Goal: Use online tool/utility: Utilize a website feature to perform a specific function

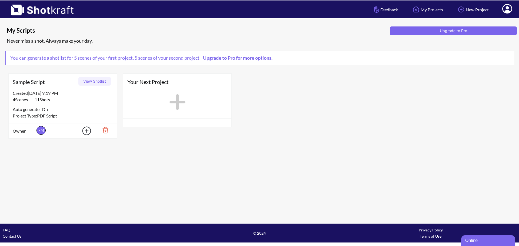
click at [176, 101] on icon at bounding box center [178, 102] width 22 height 24
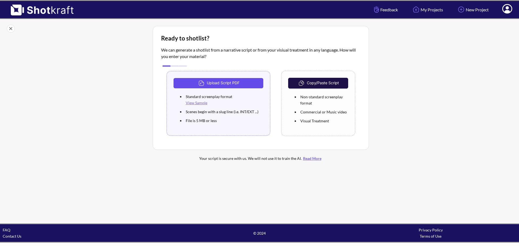
click at [232, 85] on button "Upload Script PDF" at bounding box center [219, 83] width 90 height 10
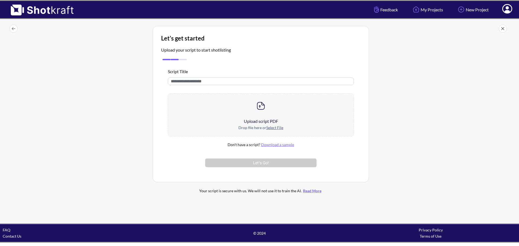
drag, startPoint x: 216, startPoint y: 82, endPoint x: 166, endPoint y: 80, distance: 50.6
click at [166, 80] on div "Script Title Upload script PDF Drop file here or Select File Don't have a scrip…" at bounding box center [261, 118] width 200 height 113
type input "**********"
click at [274, 130] on u "Select File" at bounding box center [274, 128] width 17 height 5
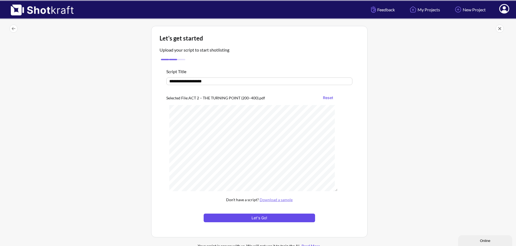
click at [246, 220] on button "Let's Go!" at bounding box center [259, 218] width 111 height 9
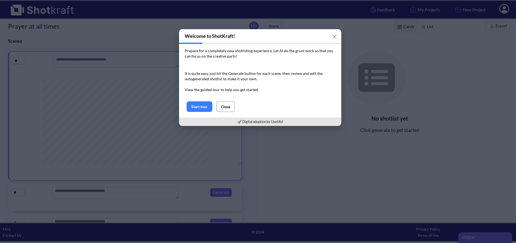
click at [225, 110] on button "Close" at bounding box center [225, 106] width 18 height 11
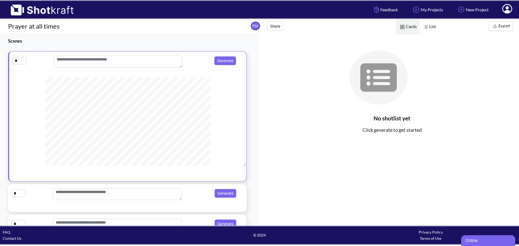
scroll to position [81, 0]
click at [221, 61] on button "Generate" at bounding box center [226, 61] width 22 height 9
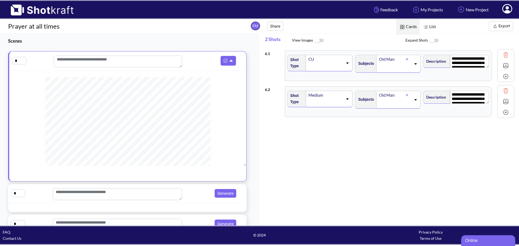
click at [413, 65] on icon at bounding box center [415, 64] width 7 height 4
click at [414, 61] on icon at bounding box center [416, 60] width 7 height 4
drag, startPoint x: 323, startPoint y: 43, endPoint x: 326, endPoint y: 41, distance: 4.2
click at [323, 43] on img at bounding box center [319, 41] width 12 height 12
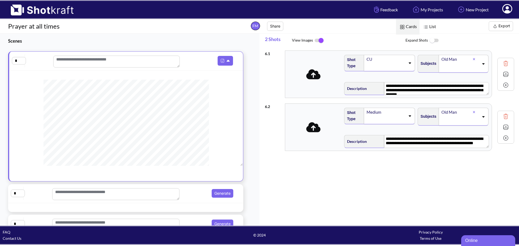
click at [483, 64] on icon at bounding box center [484, 63] width 2 height 1
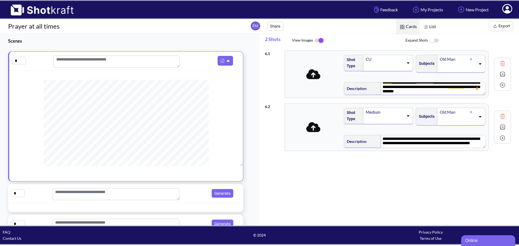
scroll to position [5, 0]
click at [436, 40] on img at bounding box center [434, 41] width 12 height 12
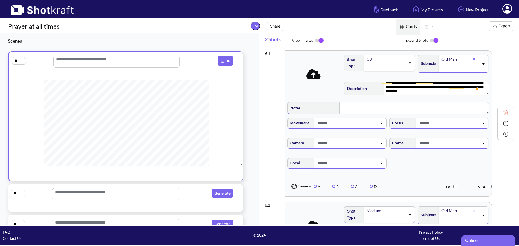
click at [380, 127] on div at bounding box center [350, 123] width 73 height 11
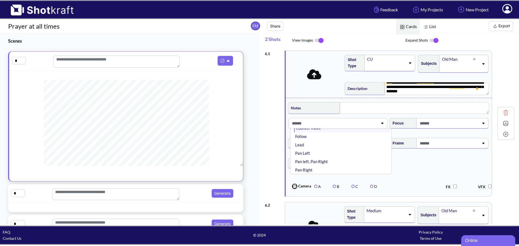
scroll to position [54, 0]
click at [440, 126] on span at bounding box center [449, 123] width 61 height 9
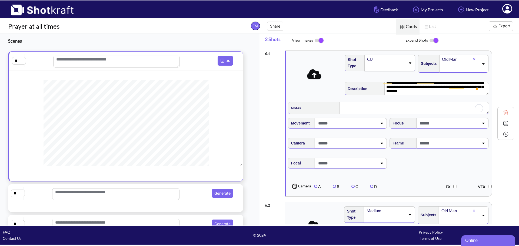
click at [381, 107] on textarea "To enrich screen reader interactions, please activate Accessibility in Grammarl…" at bounding box center [414, 108] width 149 height 12
click at [381, 125] on icon at bounding box center [381, 123] width 7 height 4
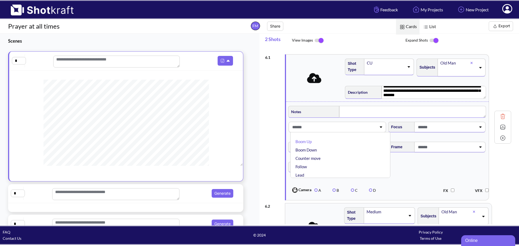
drag, startPoint x: 345, startPoint y: 147, endPoint x: 345, endPoint y: 152, distance: 5.1
click at [345, 152] on div "**********" at bounding box center [389, 124] width 249 height 152
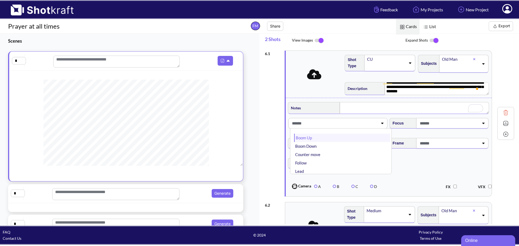
click at [347, 141] on li "Boom Up" at bounding box center [342, 138] width 96 height 8
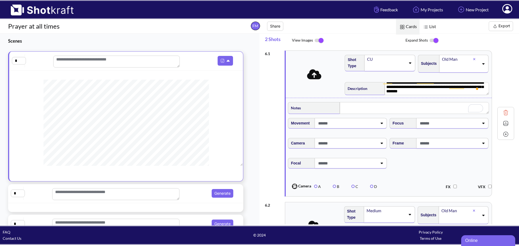
click at [435, 127] on span at bounding box center [449, 123] width 61 height 9
click at [425, 145] on li "Shallow Focus" at bounding box center [444, 146] width 96 height 8
click at [370, 146] on span at bounding box center [347, 143] width 61 height 9
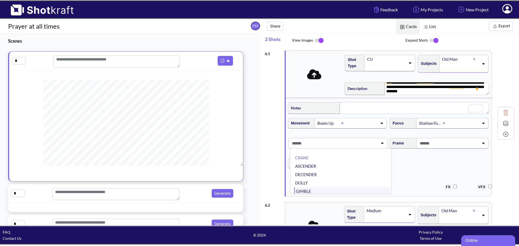
click at [357, 191] on li "GIMBLE" at bounding box center [342, 191] width 96 height 8
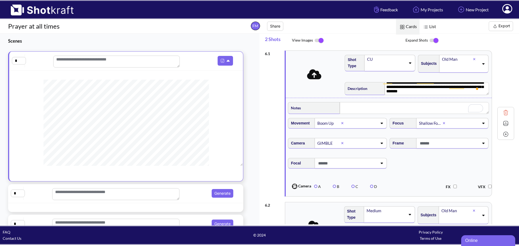
click at [445, 146] on span at bounding box center [449, 143] width 61 height 9
click at [440, 159] on li "Clean" at bounding box center [444, 158] width 96 height 8
click at [351, 167] on span at bounding box center [347, 163] width 61 height 9
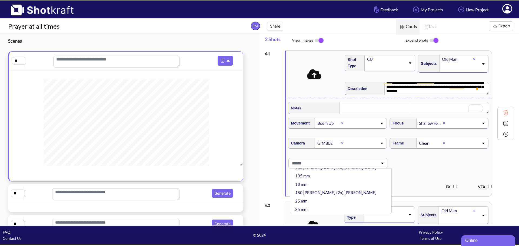
scroll to position [21, 0]
click at [351, 206] on li "35 mm" at bounding box center [342, 207] width 96 height 8
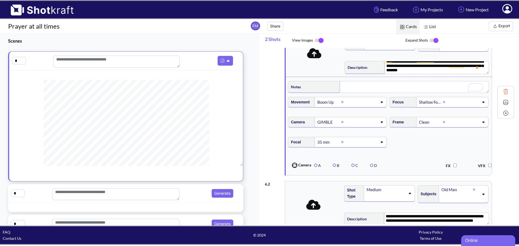
scroll to position [0, 0]
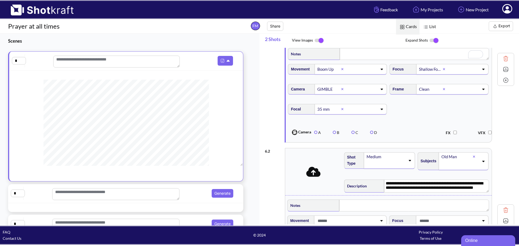
click at [409, 163] on icon at bounding box center [409, 161] width 7 height 4
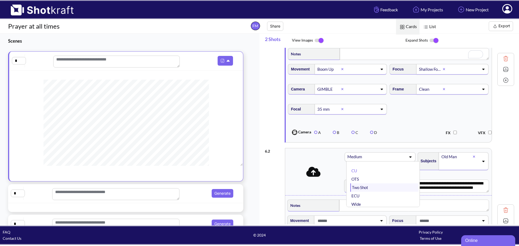
click at [389, 191] on li "Two Shot" at bounding box center [385, 188] width 68 height 8
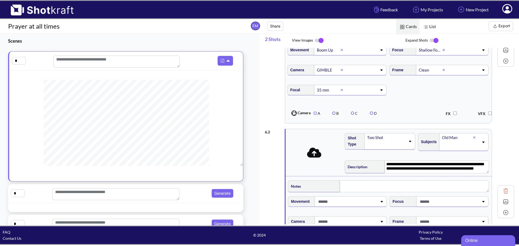
scroll to position [81, 0]
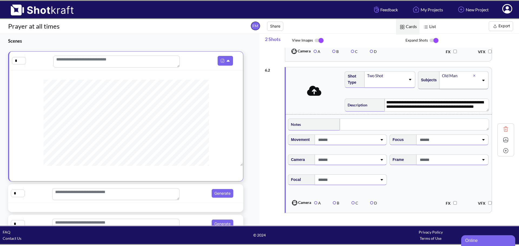
click at [381, 142] on icon at bounding box center [381, 140] width 7 height 4
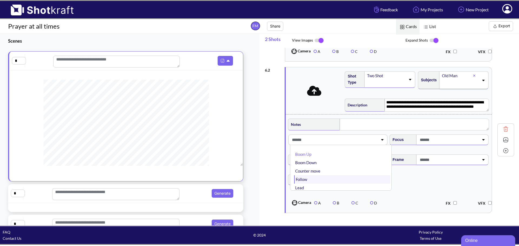
click at [365, 181] on li "Follow" at bounding box center [342, 180] width 96 height 8
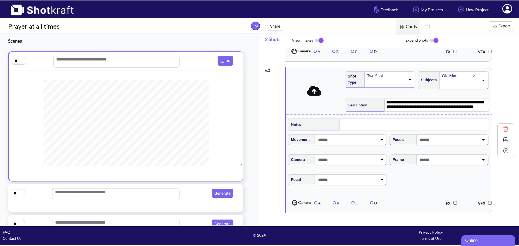
click at [439, 162] on span at bounding box center [449, 160] width 61 height 9
click at [424, 187] on li "Balanced" at bounding box center [444, 183] width 96 height 8
click at [440, 144] on span at bounding box center [449, 140] width 61 height 9
click at [430, 167] on li "Shallow Focus" at bounding box center [444, 163] width 96 height 8
click at [356, 161] on span at bounding box center [347, 160] width 61 height 9
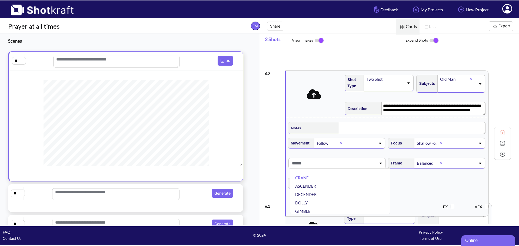
drag, startPoint x: 348, startPoint y: 202, endPoint x: 348, endPoint y: 206, distance: 4.6
click at [348, 206] on div "**********" at bounding box center [392, 136] width 254 height 177
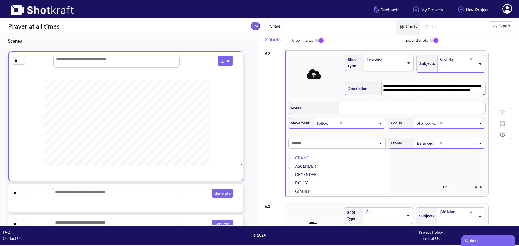
type textarea "**********"
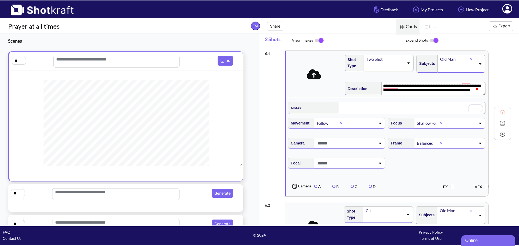
click at [342, 144] on span at bounding box center [347, 143] width 60 height 9
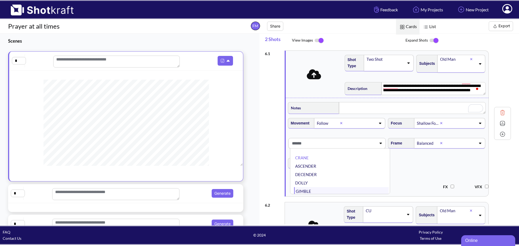
click at [329, 194] on li "GIMBLE" at bounding box center [341, 191] width 95 height 8
click at [355, 127] on span at bounding box center [354, 123] width 44 height 9
click at [355, 126] on span at bounding box center [354, 123] width 44 height 9
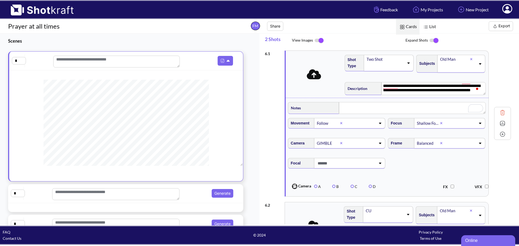
click at [355, 126] on span at bounding box center [360, 123] width 31 height 9
drag, startPoint x: 355, startPoint y: 126, endPoint x: 348, endPoint y: 148, distance: 22.4
click at [348, 129] on div "Follow Boom Up Boom Down Counter move Follow ✔ Lead Pan Left Pan left, Pan Righ…" at bounding box center [337, 123] width 97 height 11
click at [345, 168] on span at bounding box center [347, 163] width 60 height 9
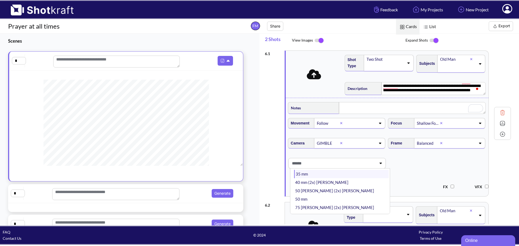
click at [334, 177] on li "35 mm" at bounding box center [341, 174] width 95 height 8
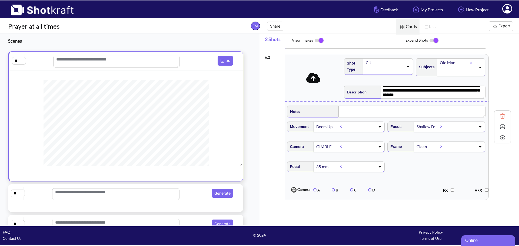
click at [500, 24] on button "Export" at bounding box center [501, 26] width 24 height 10
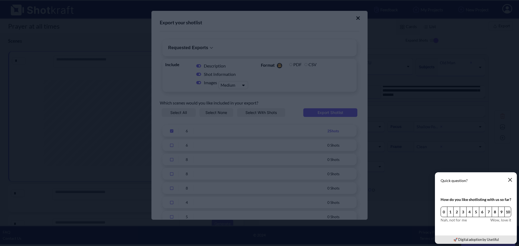
click at [511, 180] on icon "button" at bounding box center [510, 180] width 3 height 3
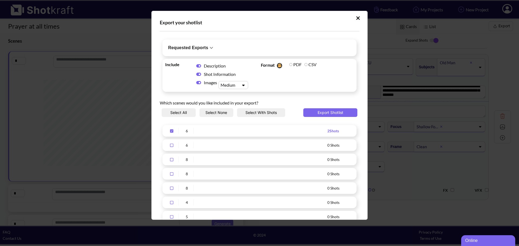
click at [173, 146] on icon "Upload Script" at bounding box center [171, 146] width 9 height 4
click at [172, 146] on icon "Upload Script" at bounding box center [171, 146] width 9 height 4
click at [268, 115] on button "Select With Shots" at bounding box center [261, 112] width 48 height 9
click at [335, 109] on button "Export Shotlist" at bounding box center [331, 112] width 54 height 9
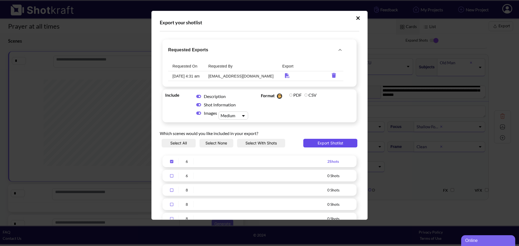
click at [329, 144] on button "Export Shotlist" at bounding box center [331, 143] width 54 height 9
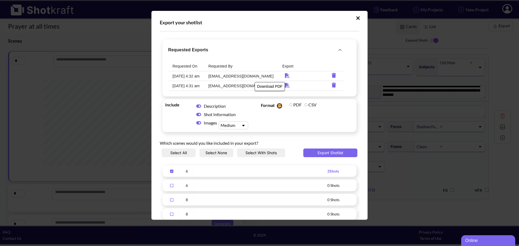
click at [285, 75] on icon "Download PDF" at bounding box center [287, 75] width 5 height 5
click at [356, 18] on icon "Upload Script" at bounding box center [358, 17] width 4 height 5
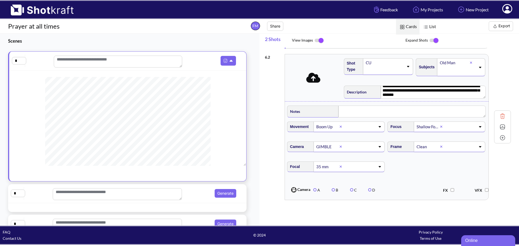
scroll to position [54, 0]
